Goal: Transaction & Acquisition: Purchase product/service

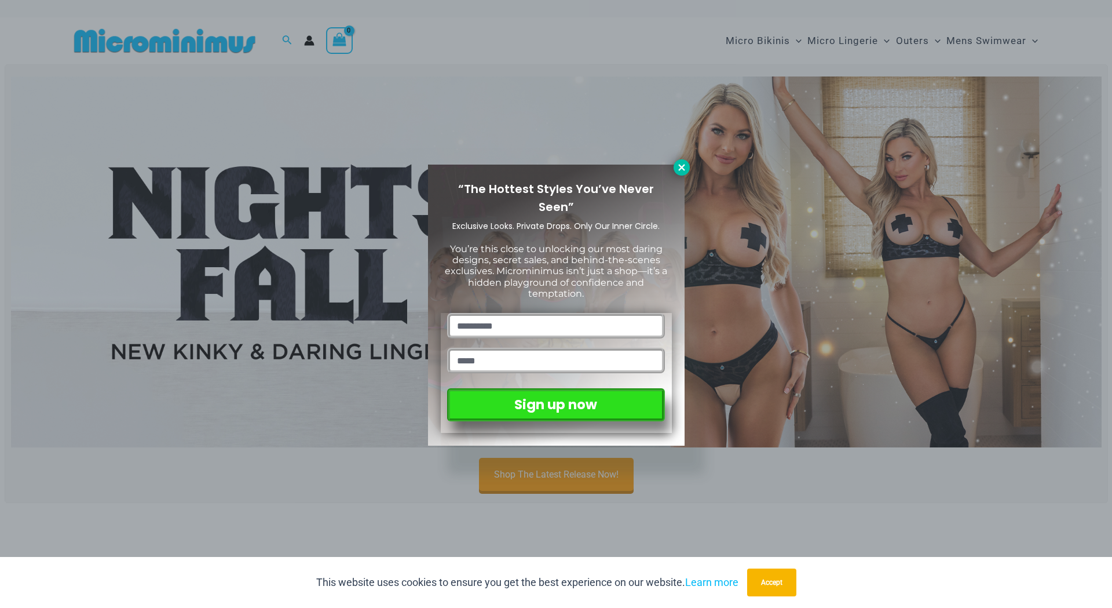
click at [681, 169] on icon at bounding box center [681, 167] width 6 height 6
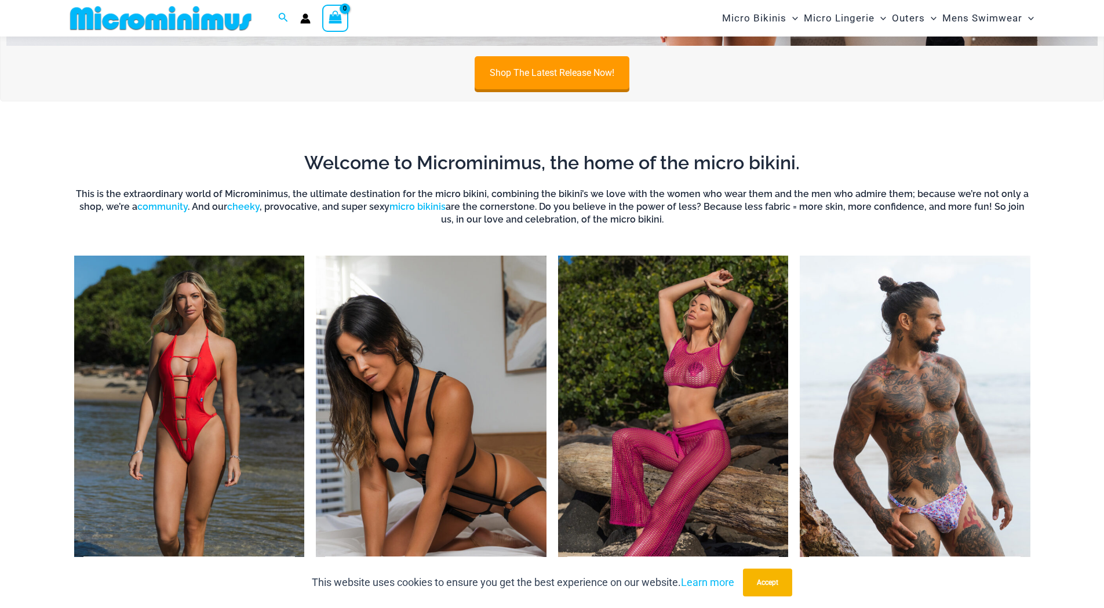
scroll to position [681, 0]
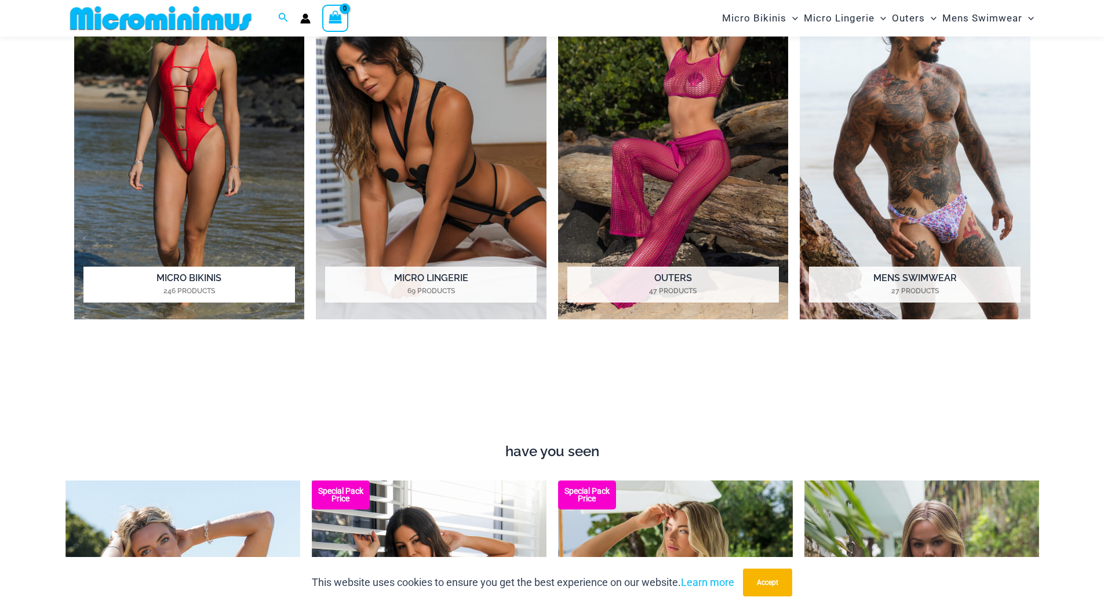
click at [229, 188] on img "Visit product category Micro Bikinis" at bounding box center [189, 143] width 231 height 354
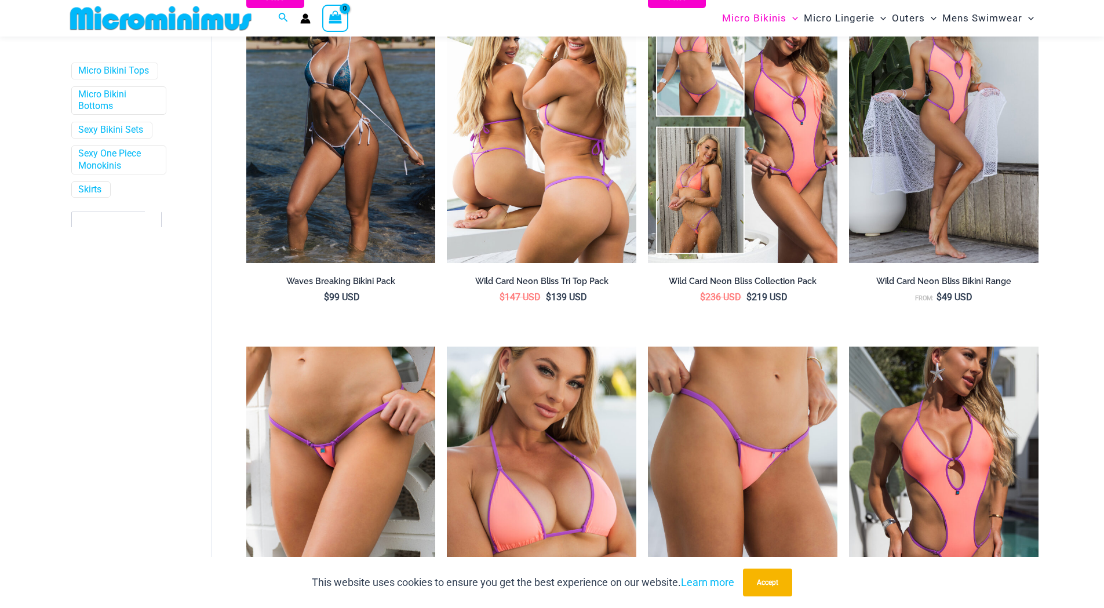
scroll to position [579, 0]
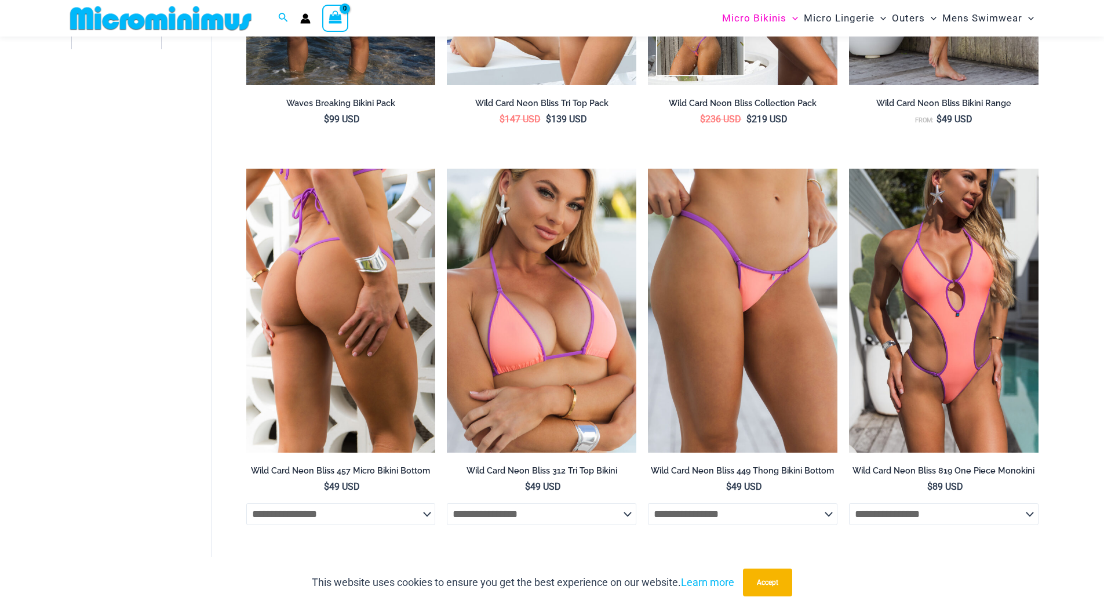
click at [359, 236] on img at bounding box center [340, 311] width 189 height 284
